Goal: Task Accomplishment & Management: Complete application form

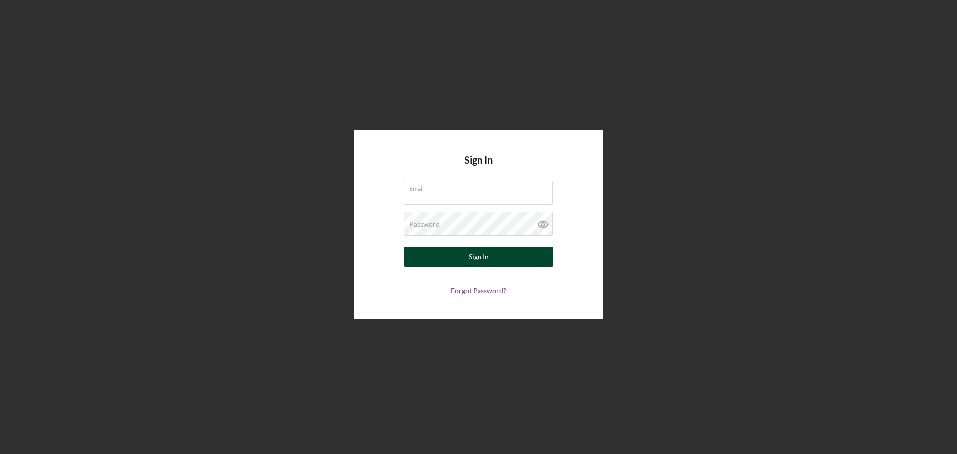
type input "[EMAIL_ADDRESS][DOMAIN_NAME]"
click at [469, 253] on div "Sign In" at bounding box center [478, 257] width 20 height 20
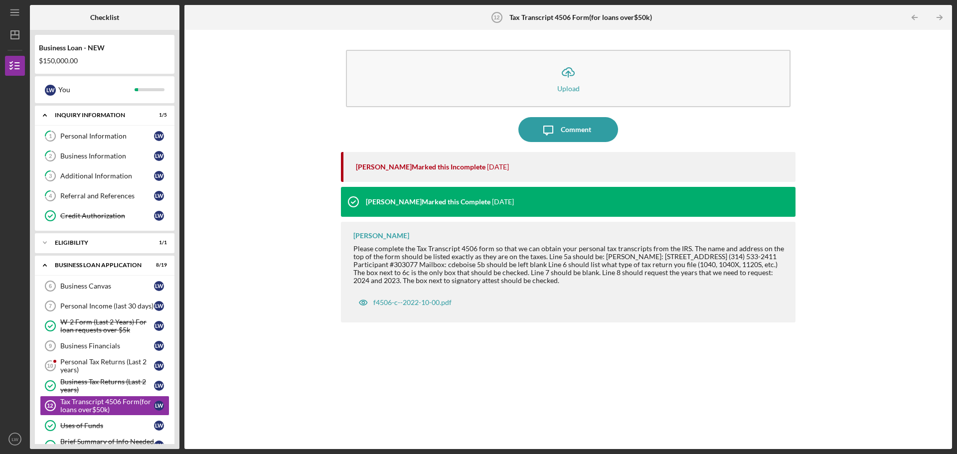
scroll to position [123, 0]
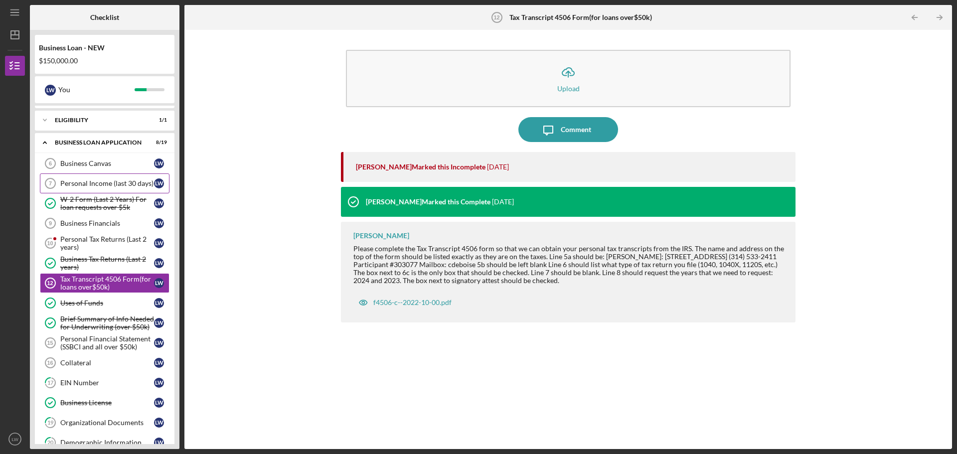
click at [128, 182] on div "Personal Income (last 30 days)" at bounding box center [107, 183] width 94 height 8
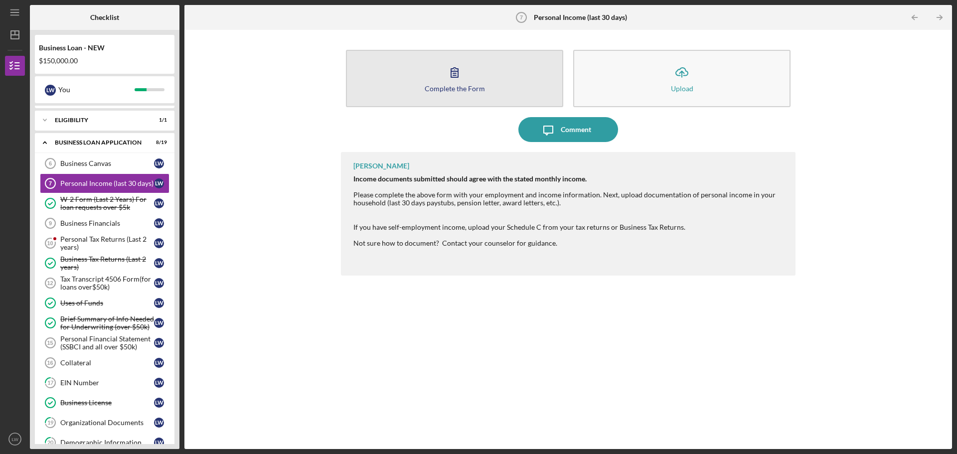
click at [454, 74] on icon "button" at bounding box center [454, 72] width 25 height 25
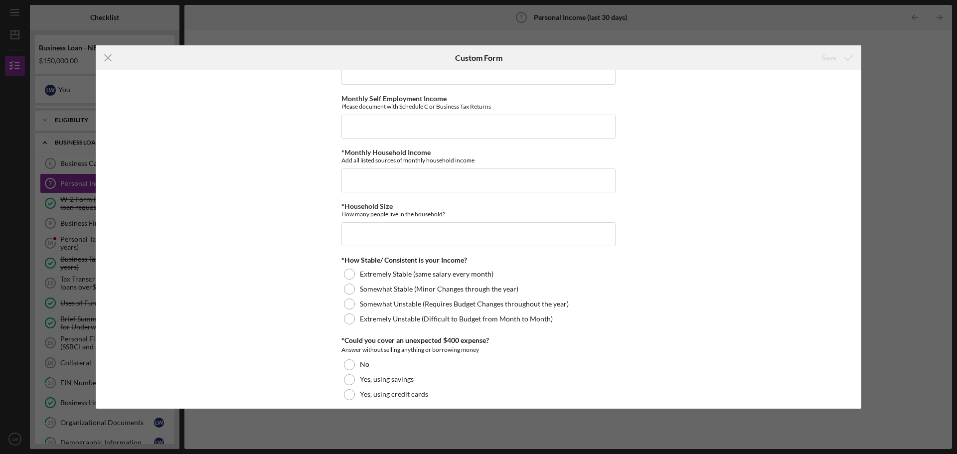
scroll to position [449, 0]
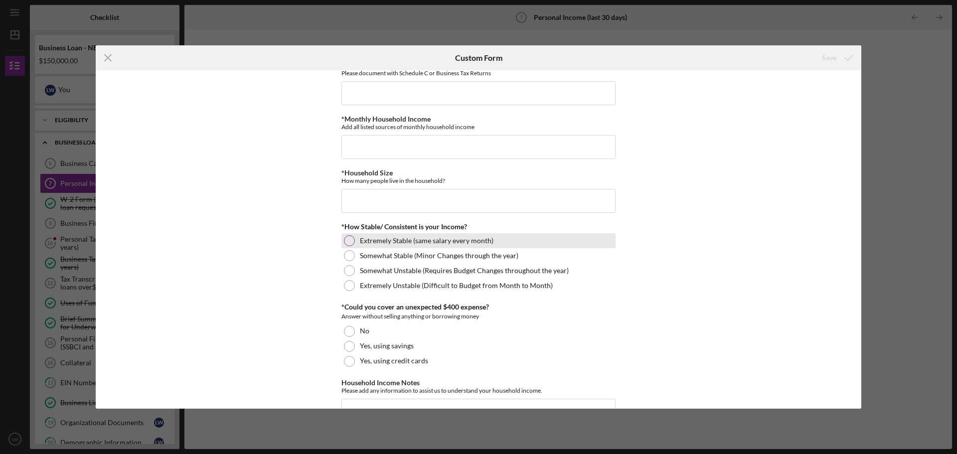
click at [347, 241] on div at bounding box center [349, 240] width 11 height 11
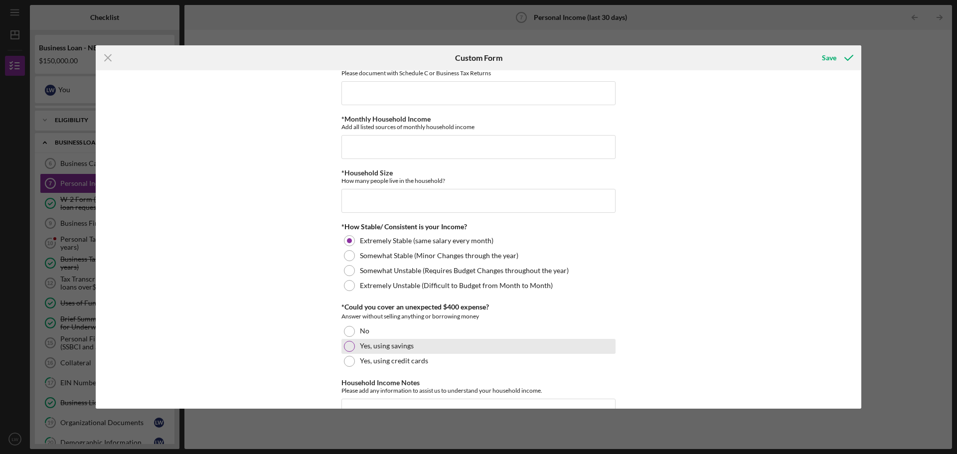
click at [347, 346] on div at bounding box center [349, 346] width 11 height 11
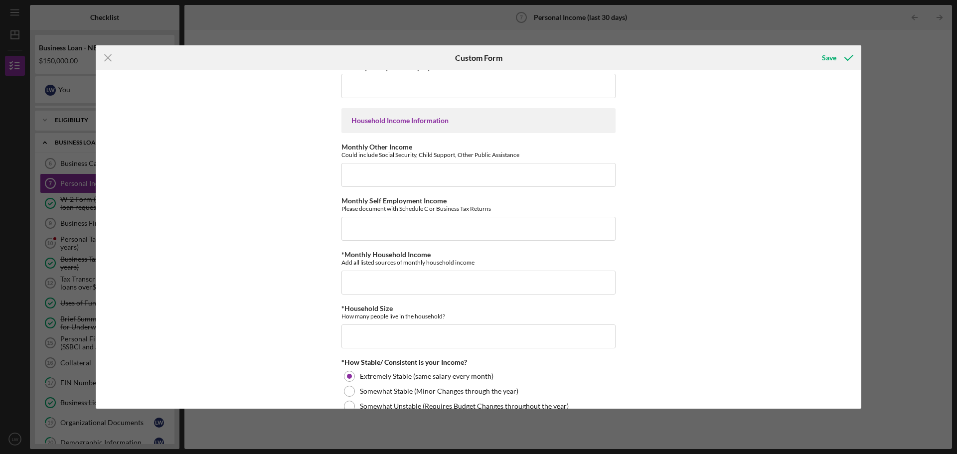
scroll to position [254, 0]
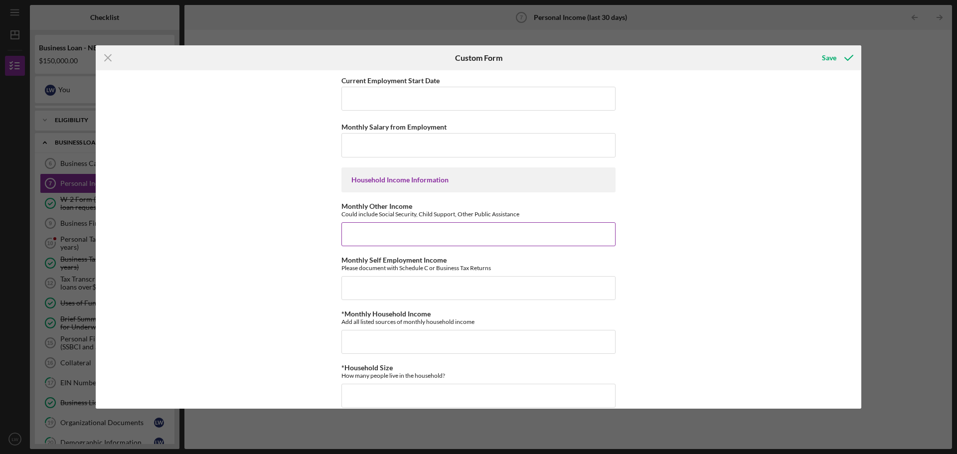
click at [361, 228] on input "Monthly Other Income" at bounding box center [478, 234] width 274 height 24
type input "$10,900"
click at [346, 146] on input "Monthly Salary from Employment" at bounding box center [478, 145] width 274 height 24
type input "$5,100.00"
click at [371, 236] on input "$10,900" at bounding box center [478, 234] width 274 height 24
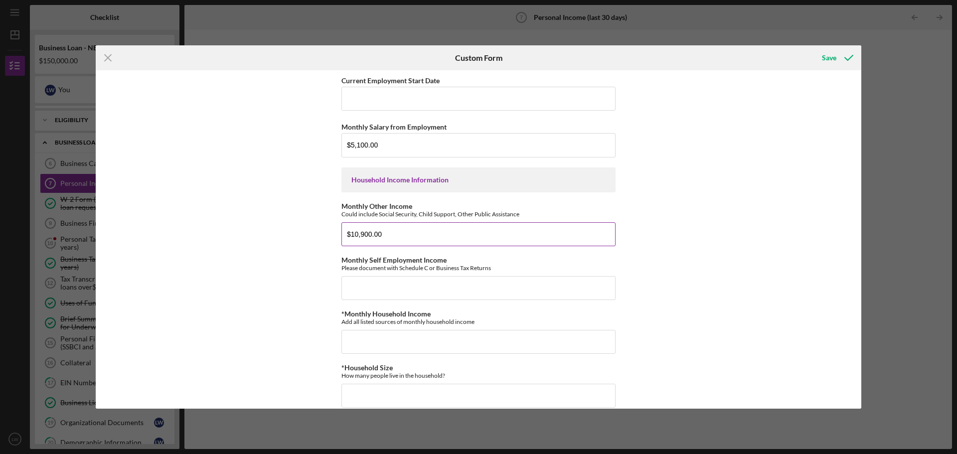
click at [476, 232] on input "$10,900.00" at bounding box center [478, 234] width 274 height 24
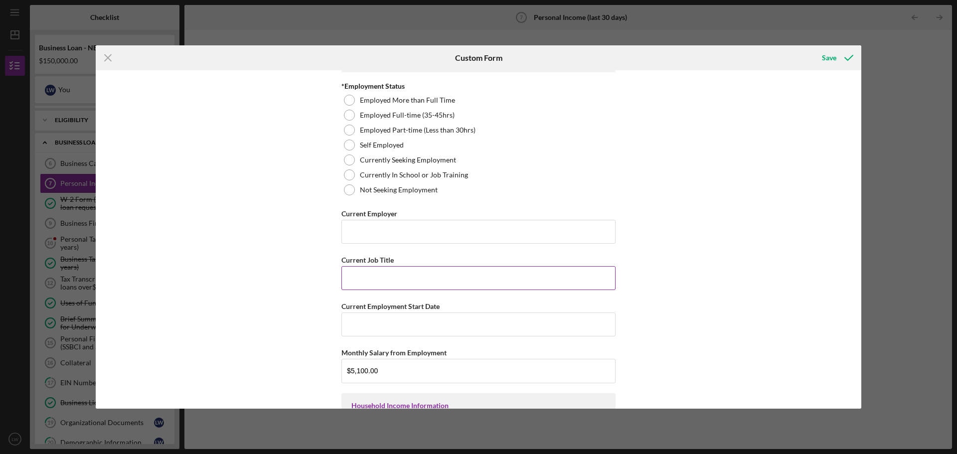
scroll to position [4, 0]
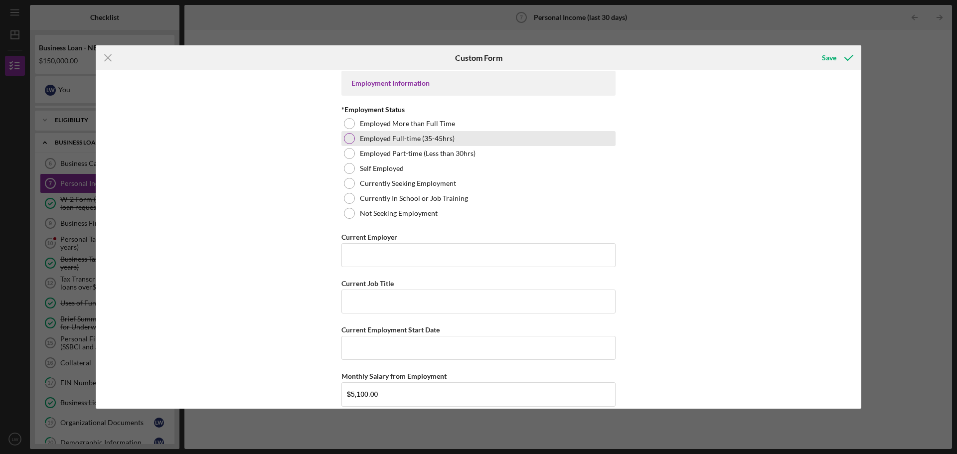
type input "$10,900.00"
click at [348, 138] on div at bounding box center [349, 138] width 11 height 11
click at [354, 254] on input "Current Employer" at bounding box center [478, 255] width 274 height 24
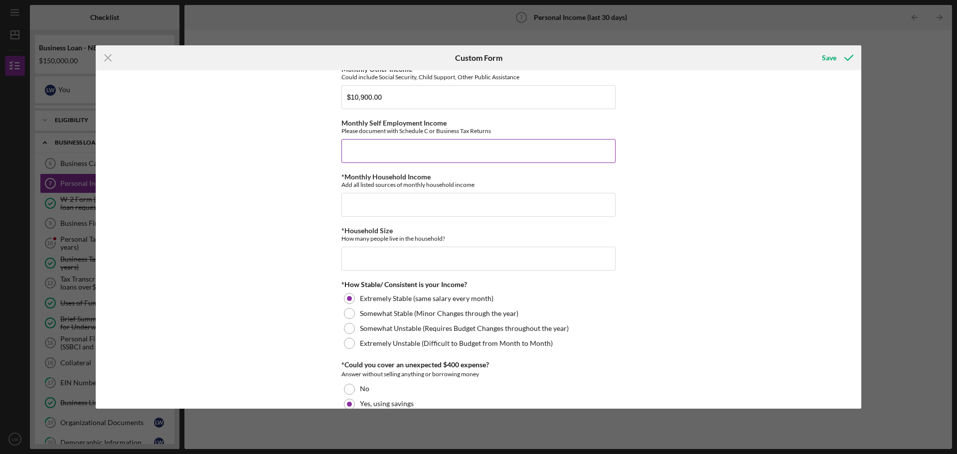
scroll to position [503, 0]
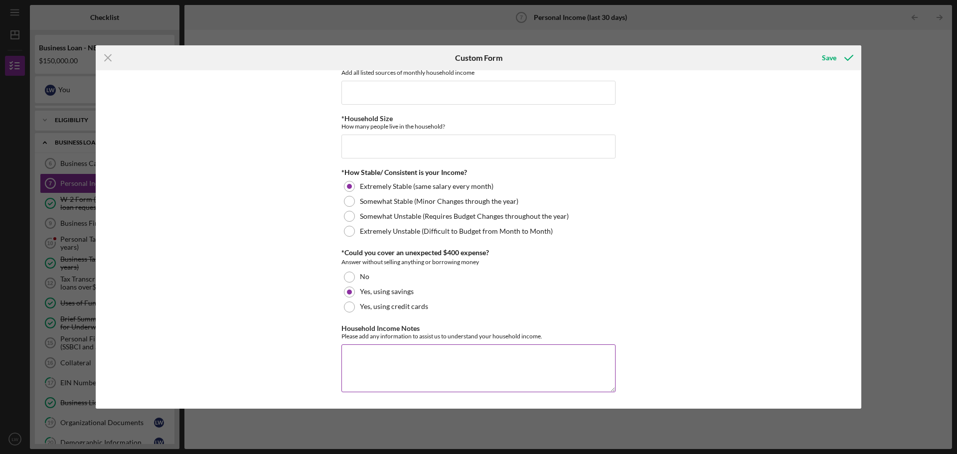
click at [352, 350] on textarea "Household Income Notes" at bounding box center [478, 368] width 274 height 48
click at [403, 365] on textarea "Income Self-Employment Retirement & Disability Income" at bounding box center [478, 368] width 274 height 48
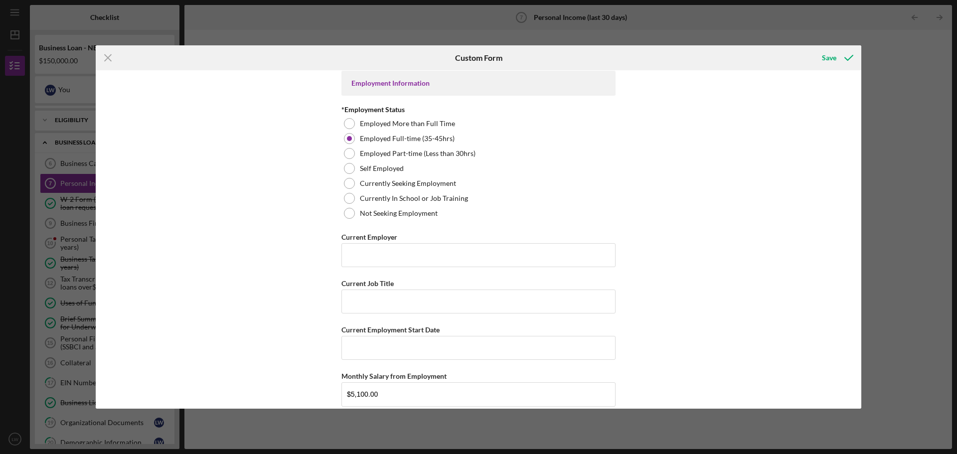
scroll to position [0, 0]
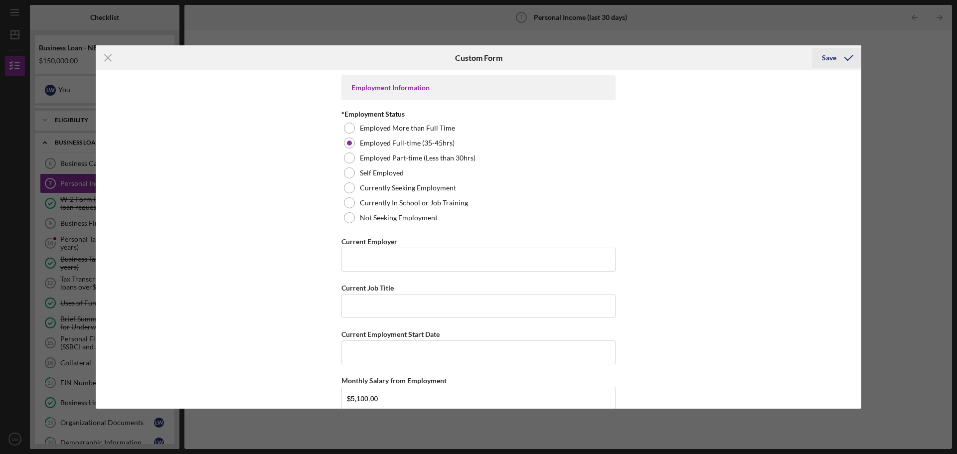
type textarea "Income Self-Employment Income Retirement & Disability Income"
click at [831, 58] on div "Save" at bounding box center [829, 58] width 14 height 20
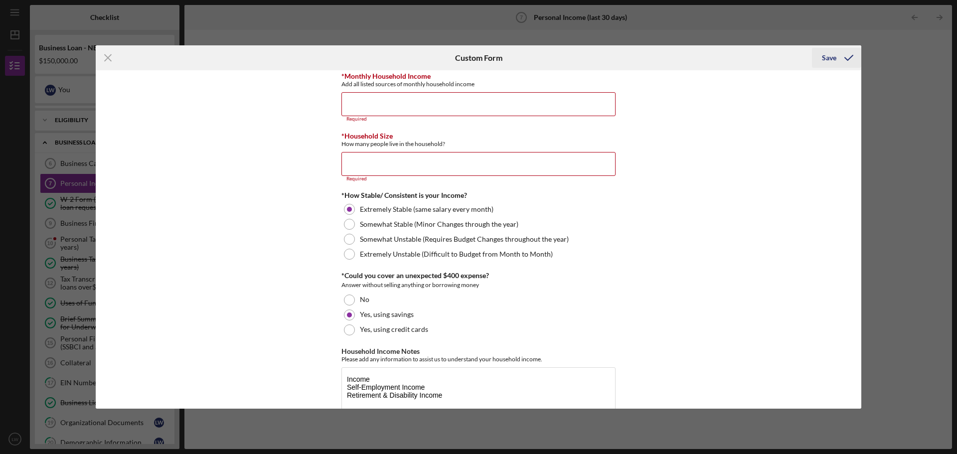
scroll to position [493, 0]
click at [346, 171] on input "*Household Size" at bounding box center [478, 162] width 274 height 24
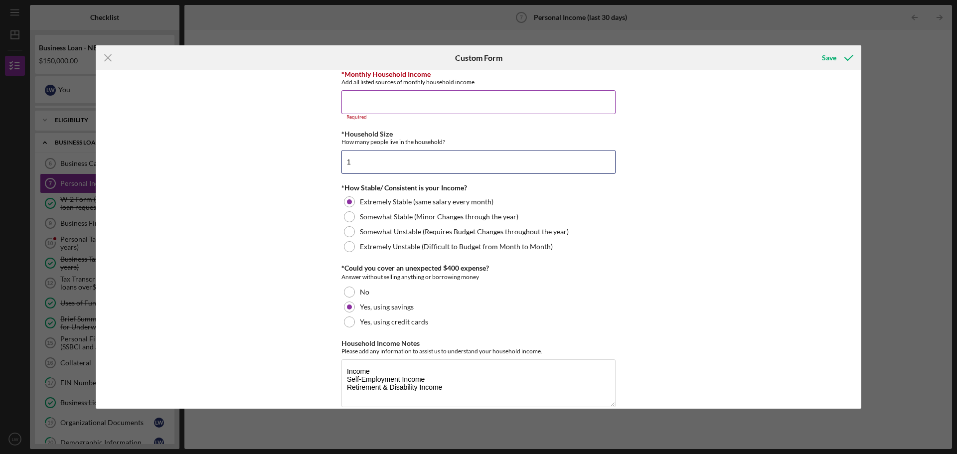
type input "1"
click at [357, 102] on input "*Monthly Household Income" at bounding box center [478, 102] width 274 height 24
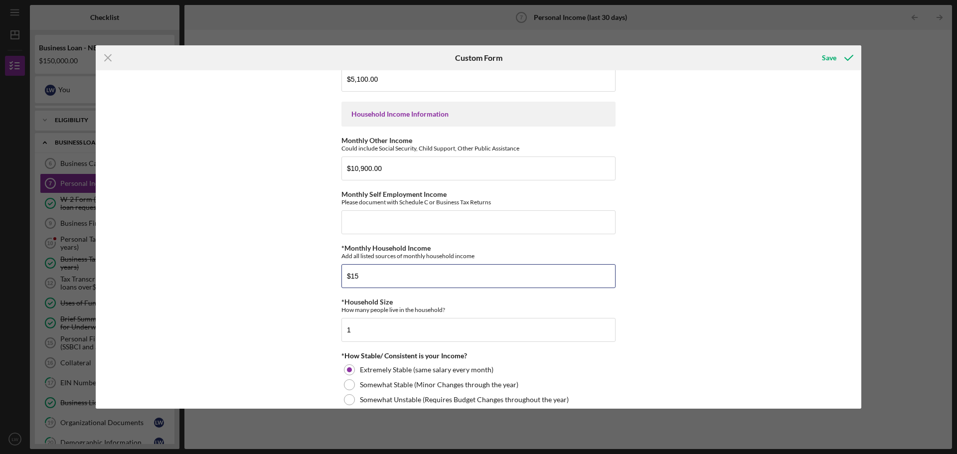
scroll to position [304, 0]
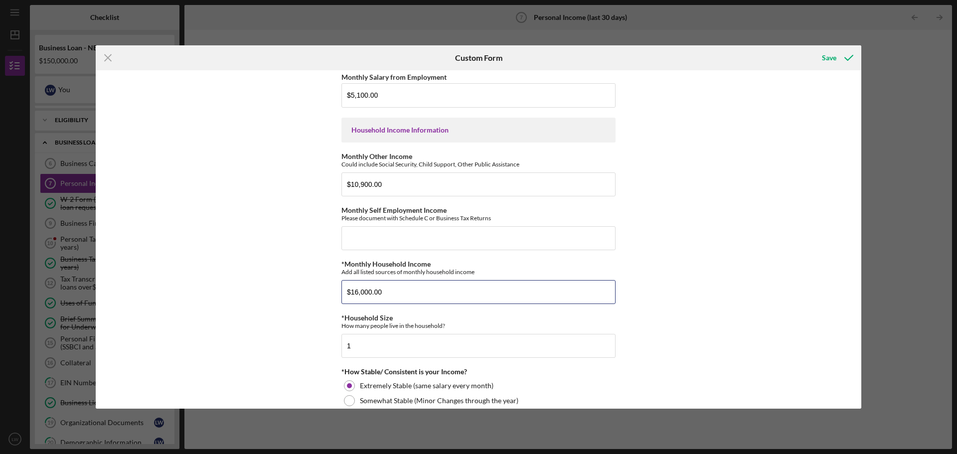
type input "$16,000.00"
click at [742, 263] on div "Employment Information *Employment Status Employed More than Full Time Employed…" at bounding box center [478, 239] width 765 height 338
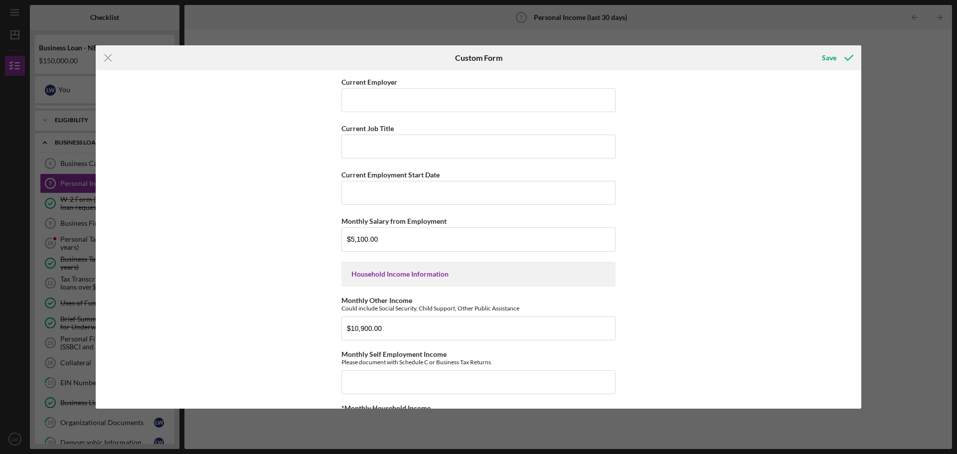
scroll to position [154, 0]
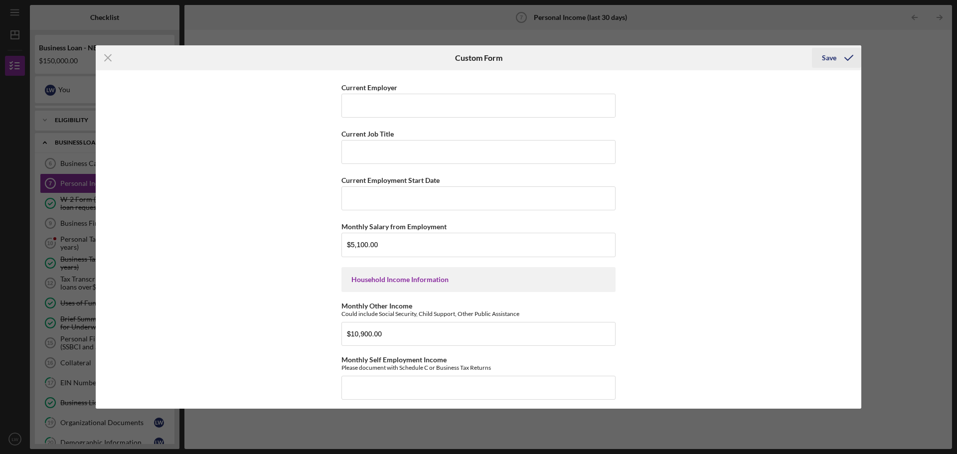
click at [829, 59] on div "Save" at bounding box center [829, 58] width 14 height 20
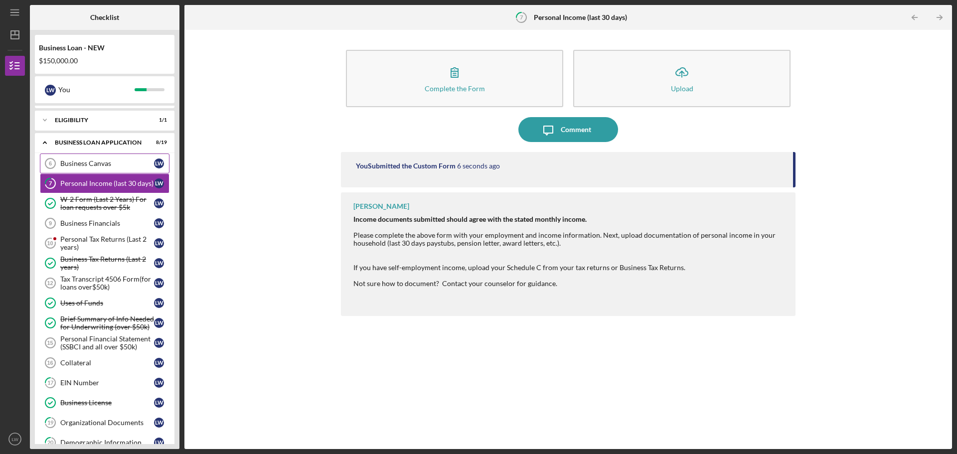
click at [101, 162] on div "Business Canvas" at bounding box center [107, 163] width 94 height 8
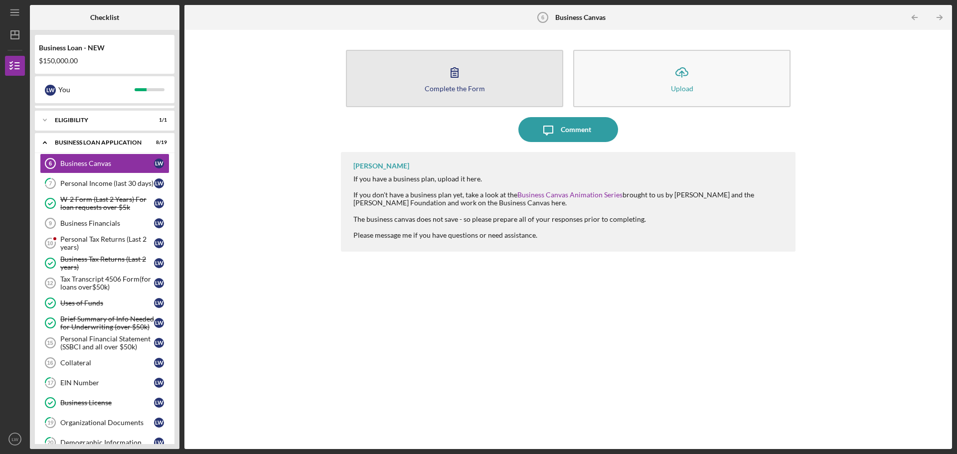
click at [455, 70] on icon "button" at bounding box center [454, 72] width 25 height 25
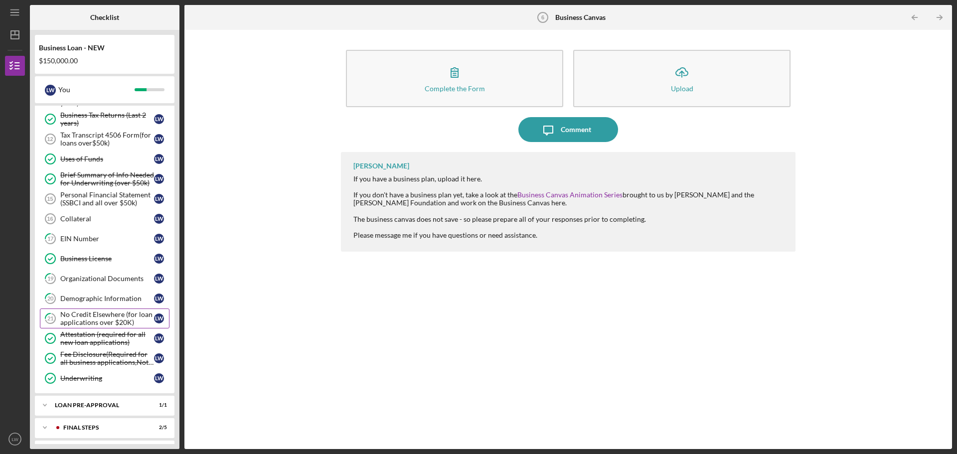
scroll to position [288, 0]
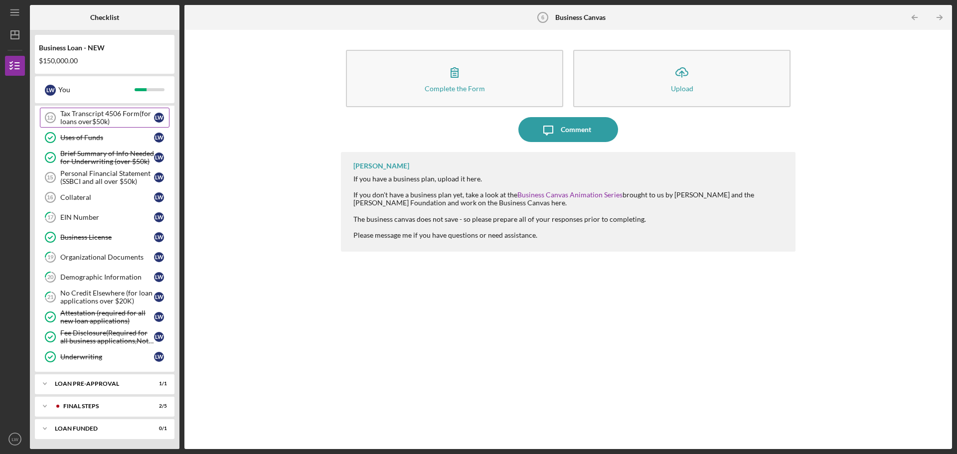
click at [76, 119] on div "Tax Transcript 4506 Form(for loans over$50k)" at bounding box center [107, 118] width 94 height 16
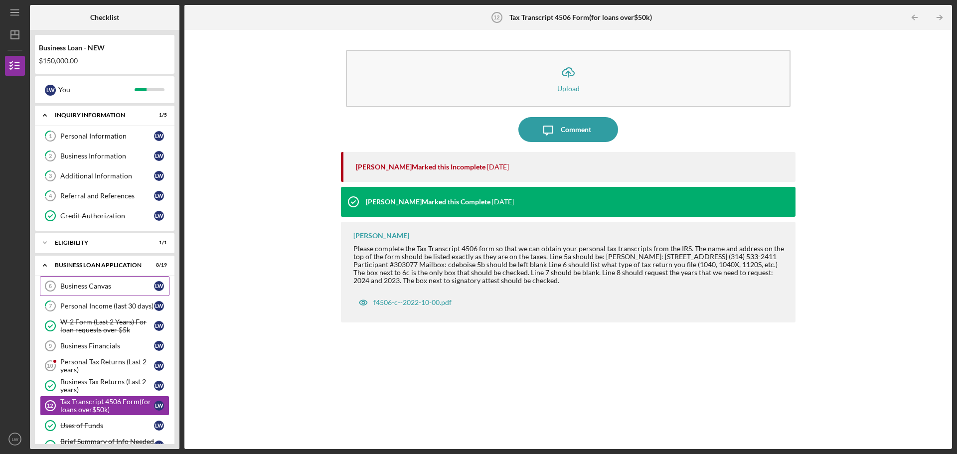
click at [99, 286] on div "Business Canvas" at bounding box center [107, 286] width 94 height 8
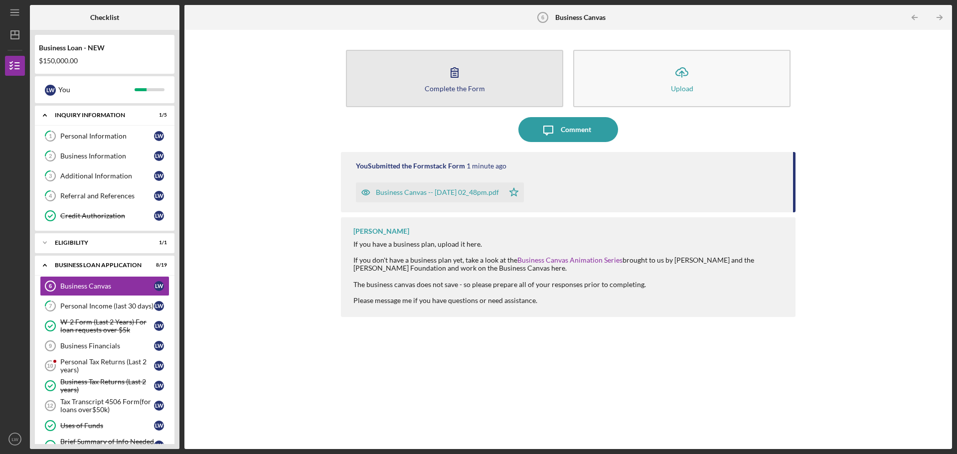
click at [452, 82] on icon "button" at bounding box center [454, 72] width 25 height 25
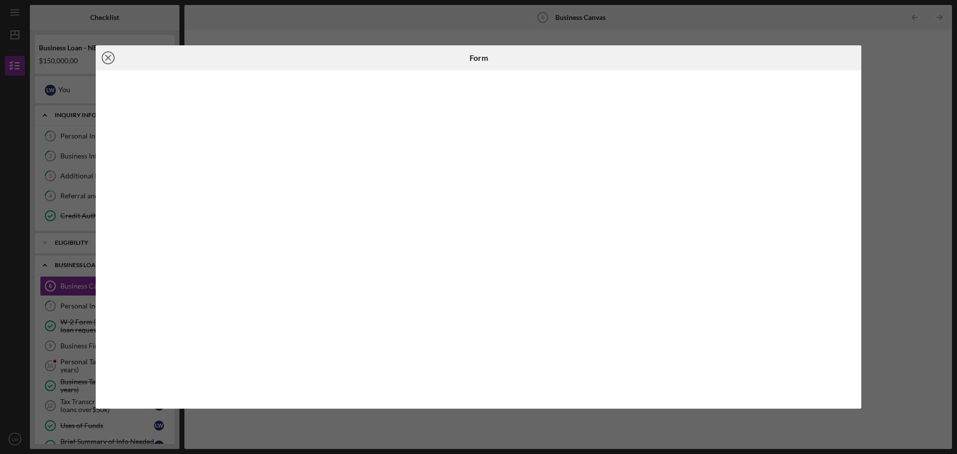
click at [108, 57] on icon "Icon/Close" at bounding box center [108, 57] width 25 height 25
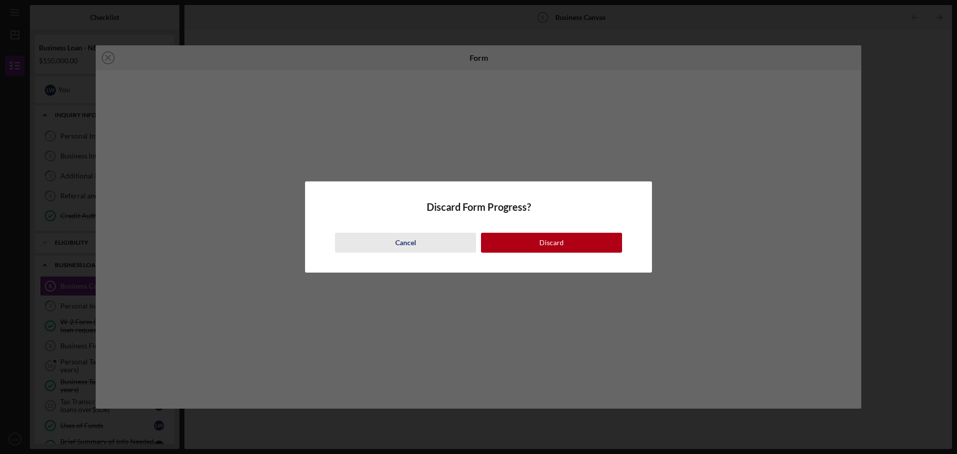
click at [399, 240] on div "Cancel" at bounding box center [405, 243] width 21 height 20
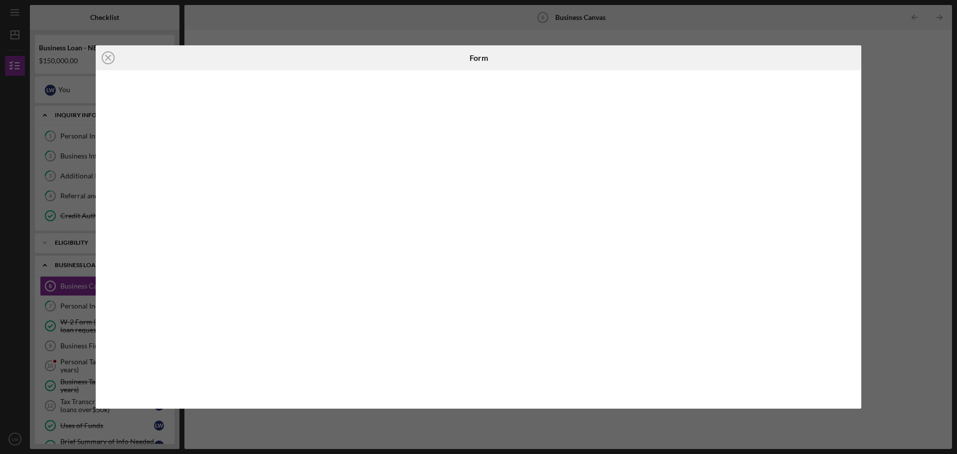
click at [41, 7] on div "Icon/Close Form" at bounding box center [478, 227] width 957 height 454
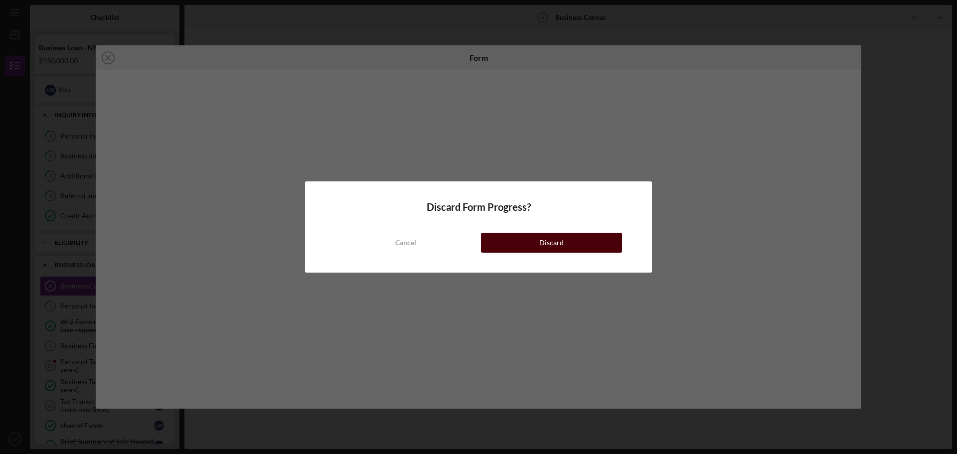
click at [531, 243] on button "Discard" at bounding box center [551, 243] width 141 height 20
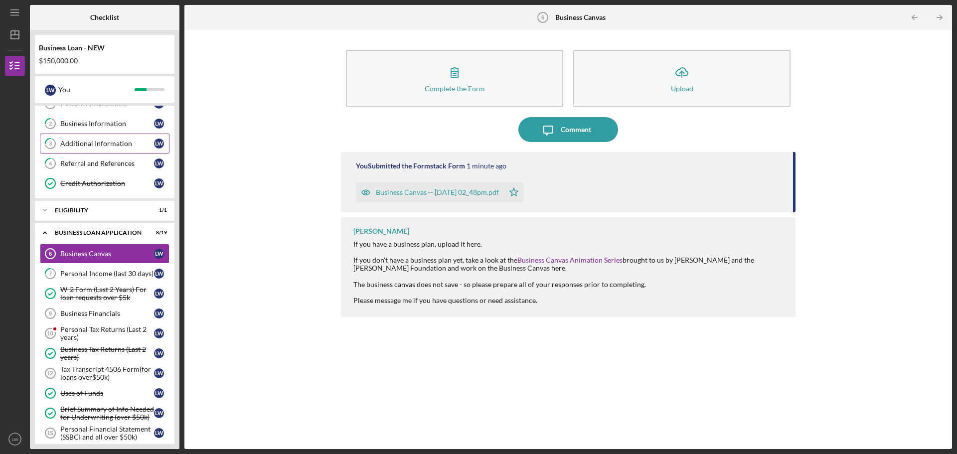
scroll to position [50, 0]
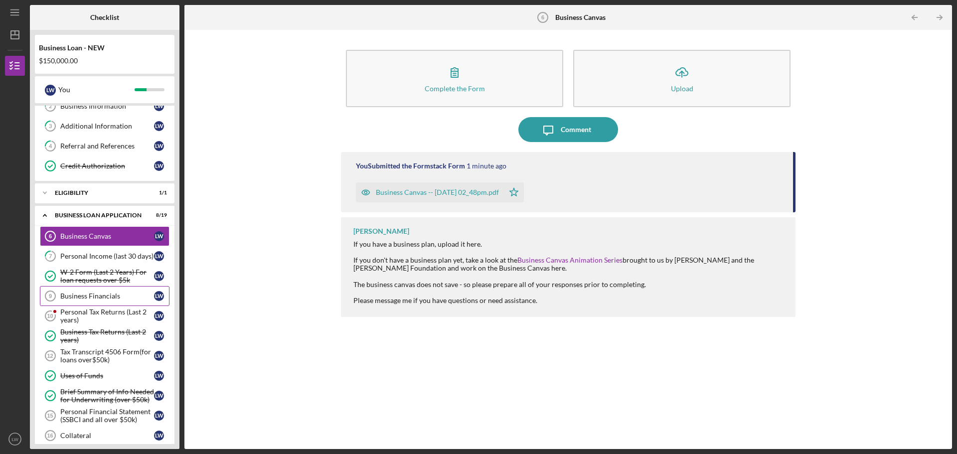
click at [111, 296] on div "Business Financials" at bounding box center [107, 296] width 94 height 8
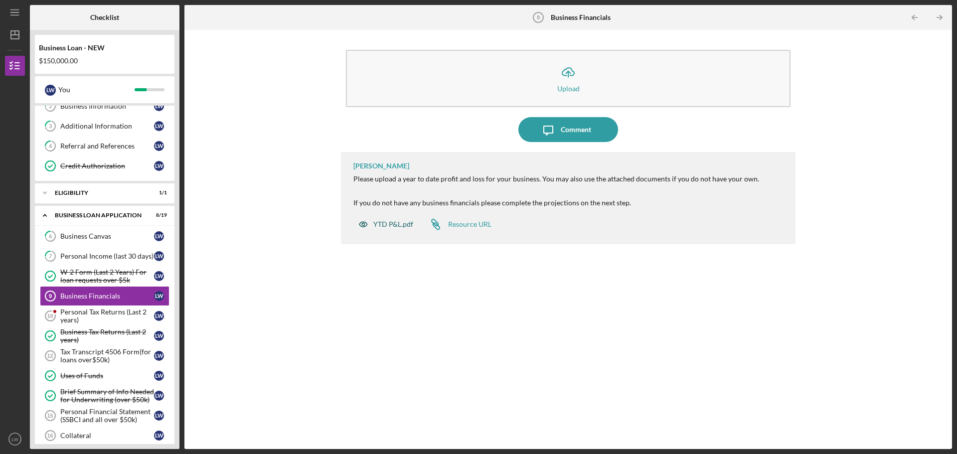
click at [394, 223] on div "YTD P&L.pdf" at bounding box center [393, 224] width 40 height 8
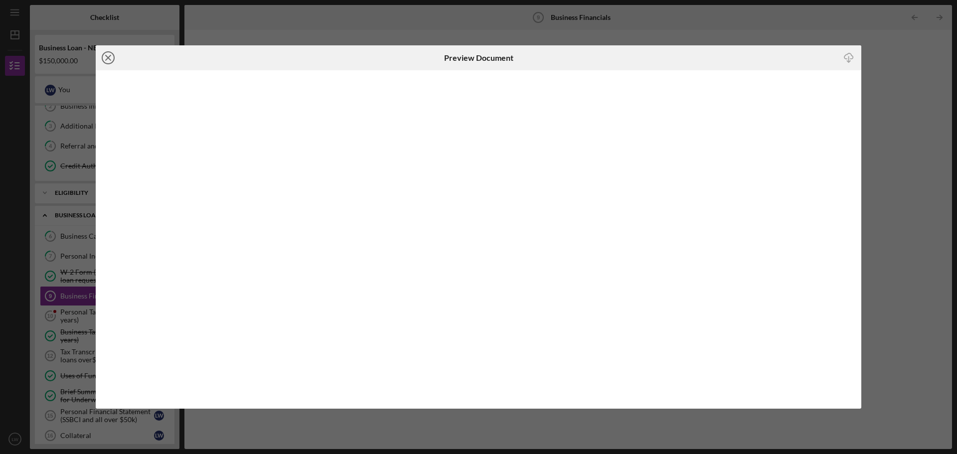
click at [108, 59] on line at bounding box center [108, 57] width 5 height 5
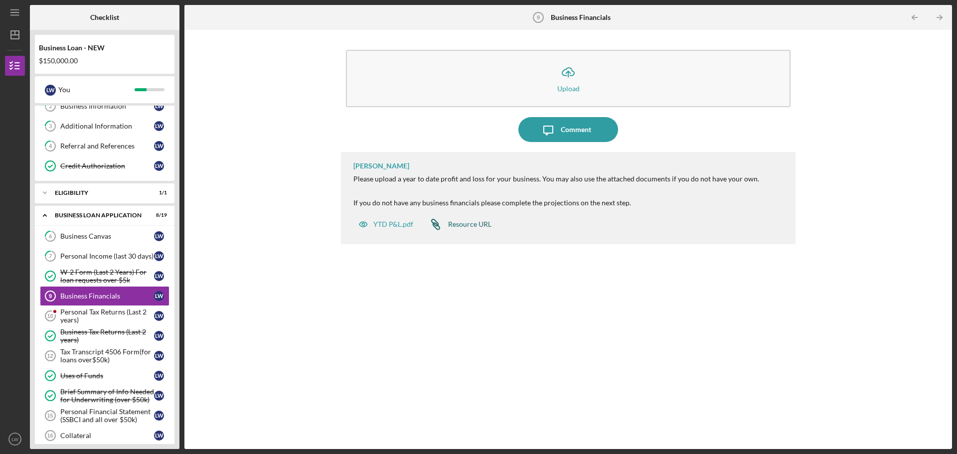
click at [471, 226] on div "Resource URL" at bounding box center [469, 224] width 43 height 8
